Goal: Transaction & Acquisition: Purchase product/service

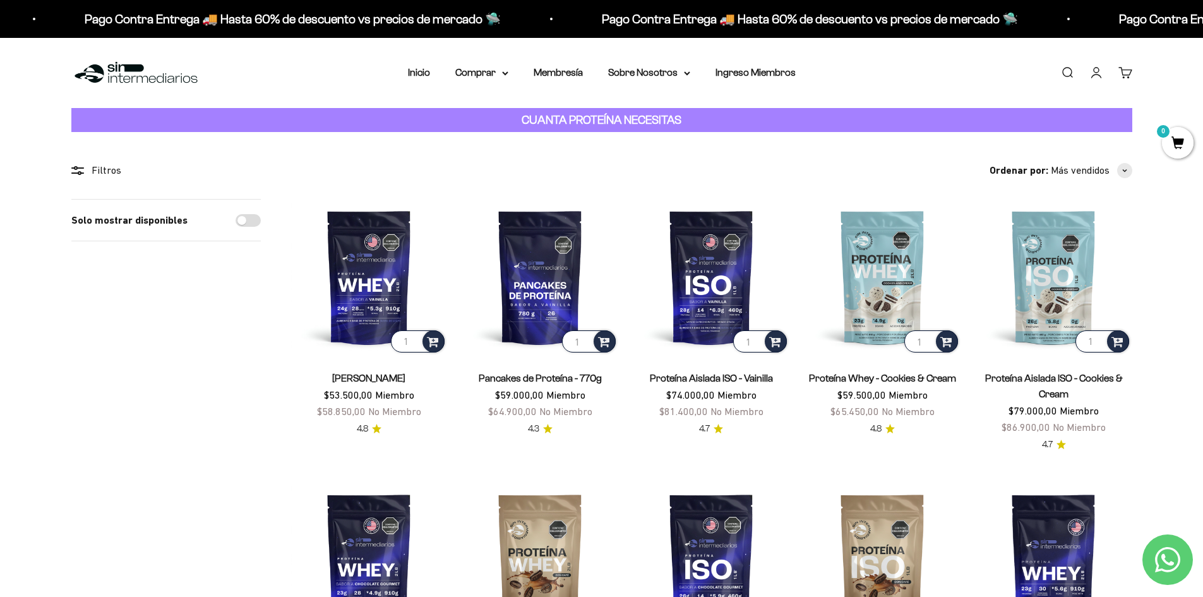
click at [332, 375] on link "[PERSON_NAME]" at bounding box center [368, 378] width 73 height 11
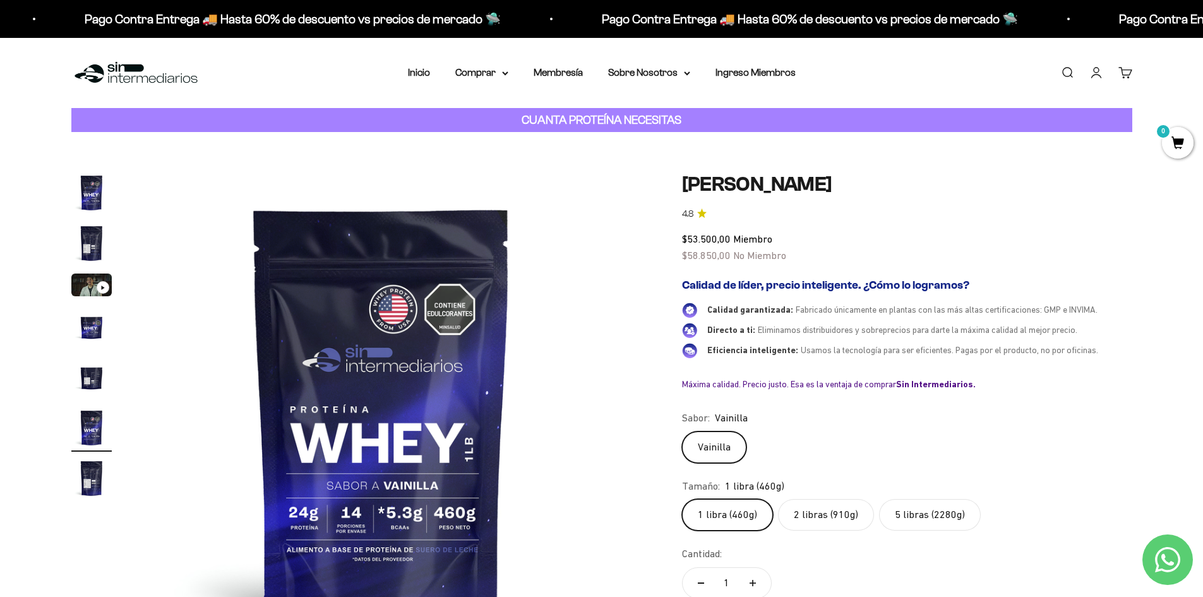
click at [92, 241] on img "Ir al artículo 2" at bounding box center [91, 243] width 40 height 40
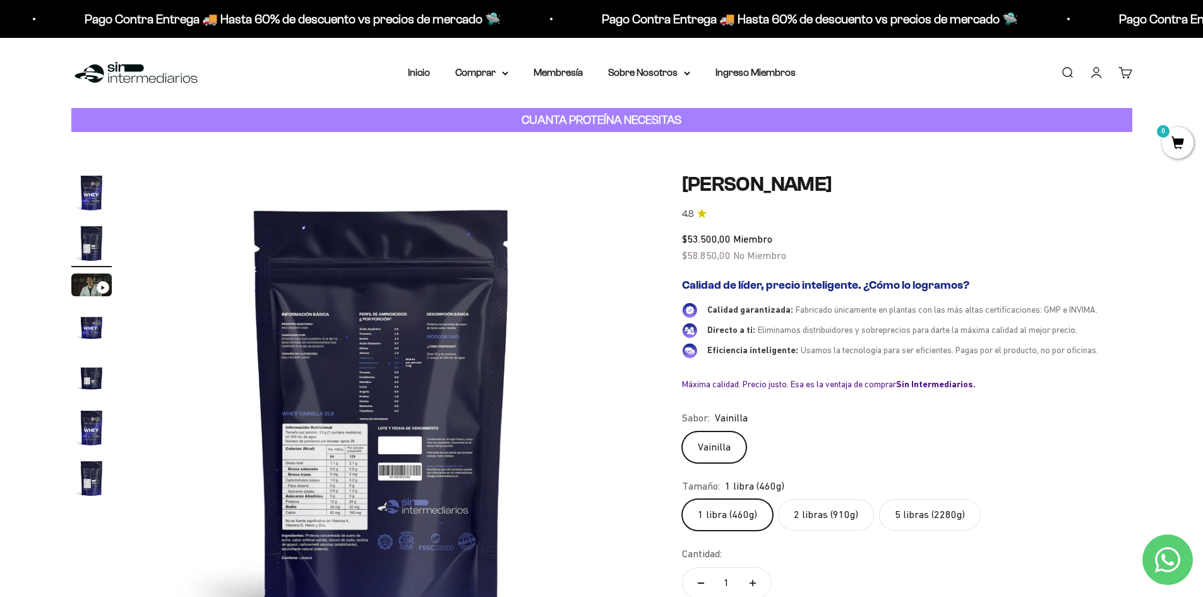
scroll to position [63, 0]
